Goal: Navigation & Orientation: Understand site structure

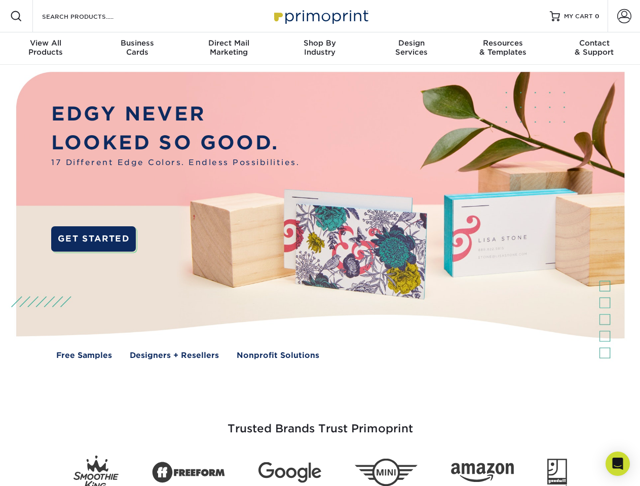
click at [320, 243] on img at bounding box center [319, 223] width 633 height 317
click at [16, 16] on span at bounding box center [16, 16] width 12 height 12
click at [624, 16] on span at bounding box center [624, 16] width 14 height 14
click at [46, 49] on div "View All Products" at bounding box center [45, 48] width 91 height 18
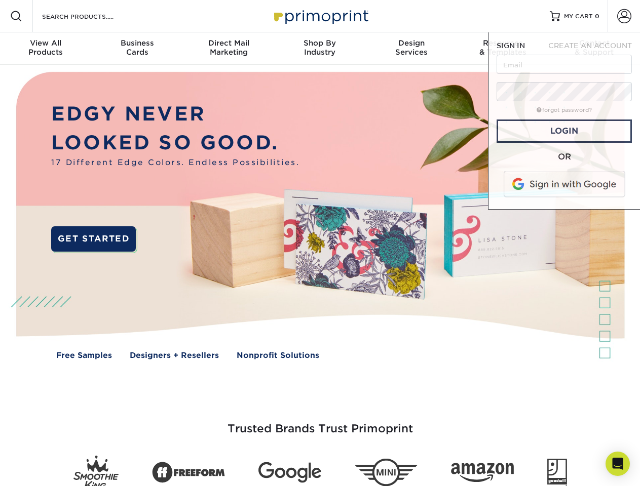
click at [137, 49] on div "Business Cards" at bounding box center [136, 48] width 91 height 18
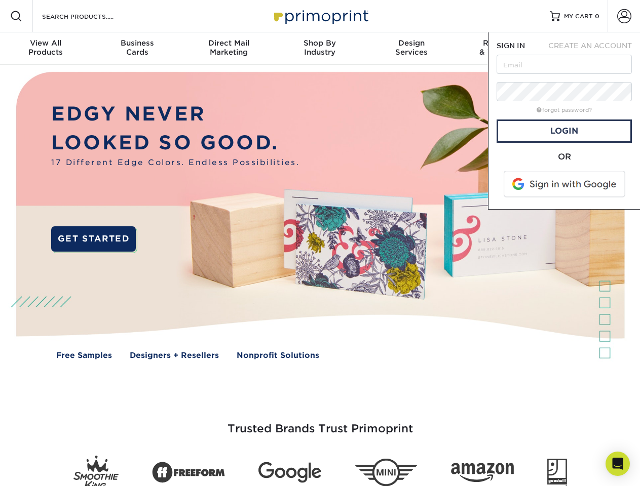
click at [228, 49] on div "Direct Mail Marketing" at bounding box center [228, 48] width 91 height 18
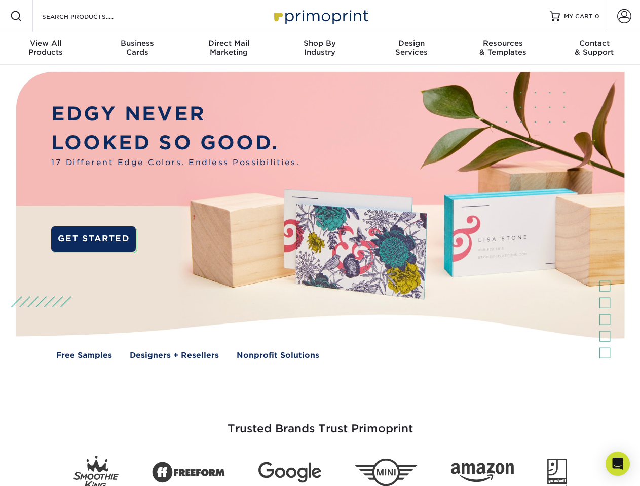
click at [320, 49] on div "Shop By Industry" at bounding box center [319, 48] width 91 height 18
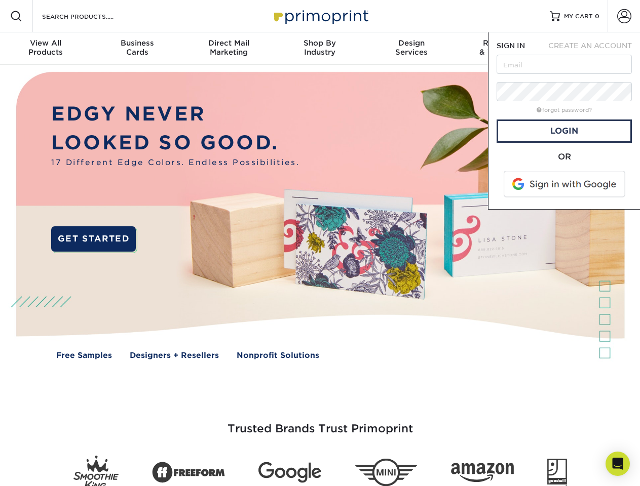
click at [411, 49] on div "Design Services" at bounding box center [411, 48] width 91 height 18
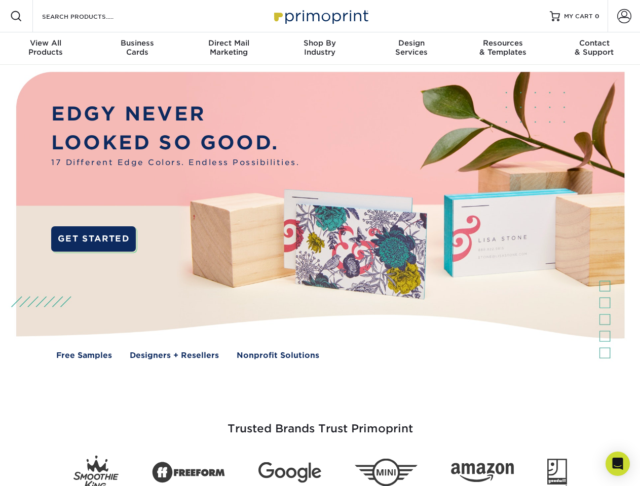
click at [503, 49] on span "SIGN IN" at bounding box center [511, 46] width 28 height 8
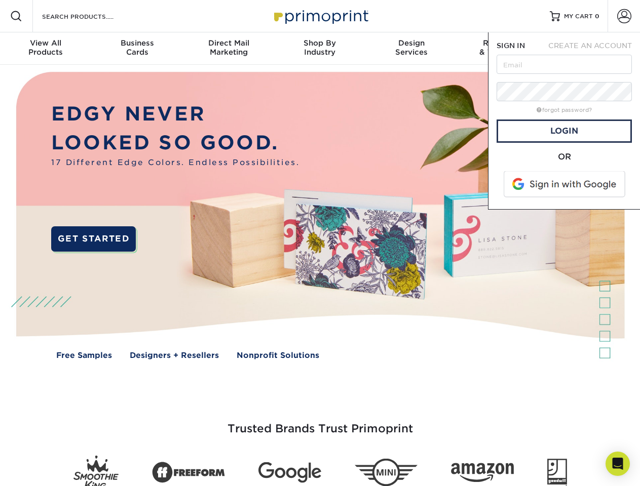
click at [594, 49] on div "Contact & Support" at bounding box center [594, 48] width 91 height 18
